Goal: Find contact information: Find contact information

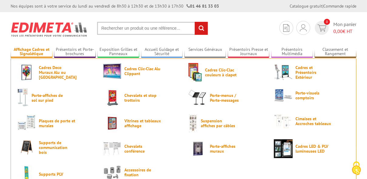
click at [41, 54] on link "Affichage Cadres et Signalétique" at bounding box center [32, 52] width 42 height 10
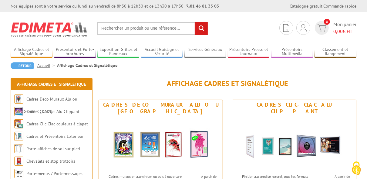
click at [117, 30] on input "text" at bounding box center [152, 28] width 111 height 13
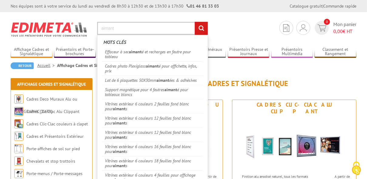
type input "aimant"
click at [195, 22] on input "rechercher" at bounding box center [201, 28] width 13 height 13
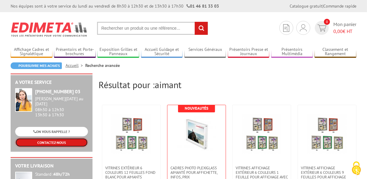
click at [68, 138] on link "CONTACTEZ-NOUS" at bounding box center [51, 142] width 73 height 9
